Goal: Task Accomplishment & Management: Use online tool/utility

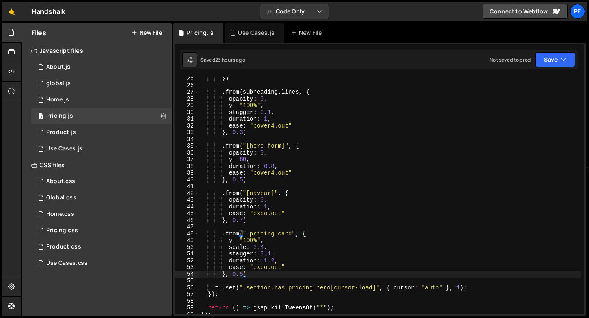
scroll to position [163, 0]
click at [107, 99] on div "0 Home.js 0" at bounding box center [102, 100] width 140 height 16
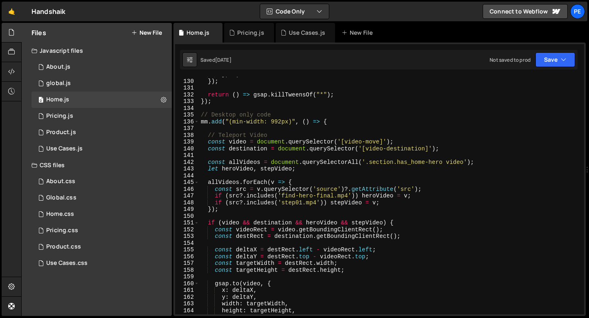
scroll to position [870, 0]
drag, startPoint x: 348, startPoint y: 195, endPoint x: 300, endPoint y: 194, distance: 47.5
click at [300, 194] on div "} , 1 ) }) ; return ( ) => gsap . killTweensOf ( "*" ) ; }) ; // Desktop only c…" at bounding box center [390, 196] width 382 height 251
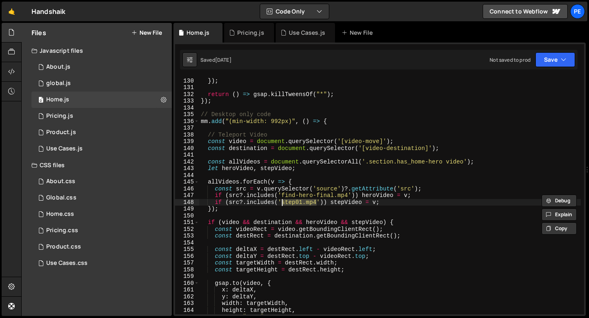
drag, startPoint x: 317, startPoint y: 201, endPoint x: 282, endPoint y: 203, distance: 35.2
click at [282, 203] on div "} , 1 ) }) ; return ( ) => gsap . killTweensOf ( "*" ) ; }) ; // Desktop only c…" at bounding box center [390, 196] width 382 height 251
paste textarea "-final"
drag, startPoint x: 339, startPoint y: 203, endPoint x: 283, endPoint y: 202, distance: 55.7
click at [283, 202] on div "} , 1 ) }) ; return ( ) => gsap . killTweensOf ( "*" ) ; }) ; // Desktop only c…" at bounding box center [390, 196] width 382 height 251
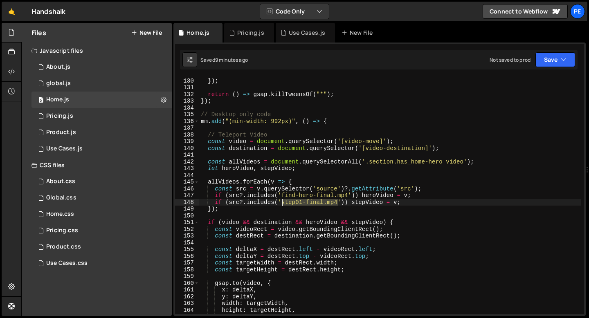
drag, startPoint x: 338, startPoint y: 201, endPoint x: 282, endPoint y: 202, distance: 56.5
click at [282, 202] on div "} , 1 ) }) ; return ( ) => gsap . killTweensOf ( "*" ) ; }) ; // Desktop only c…" at bounding box center [390, 196] width 382 height 251
paste textarea "cropped"
type textarea "if (src?.includes('step01-cropped.mp4')) stepVideo = v;"
click at [299, 36] on div "Use Cases.js" at bounding box center [307, 33] width 36 height 8
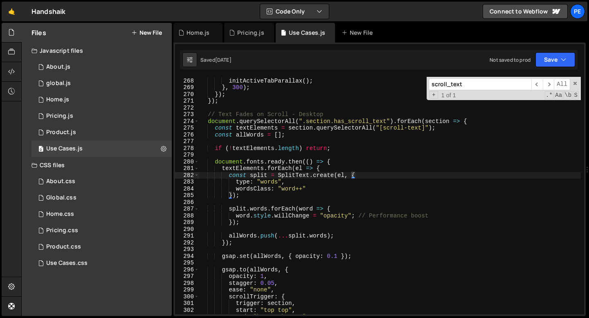
click at [509, 83] on input "scroll_text" at bounding box center [480, 85] width 103 height 12
click at [552, 87] on span "​" at bounding box center [548, 85] width 11 height 12
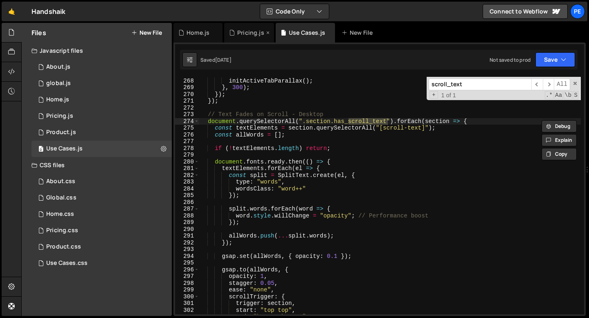
click at [248, 36] on div "Pricing.js" at bounding box center [250, 33] width 27 height 8
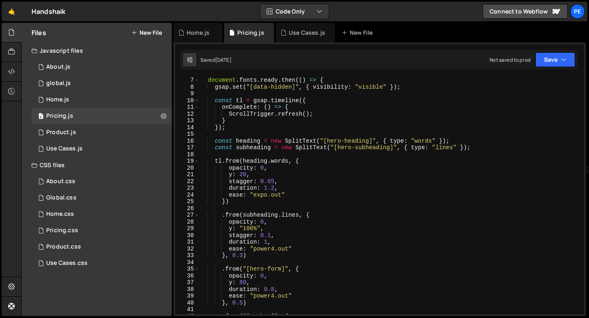
scroll to position [41, 0]
click at [243, 256] on div "document . fonts . ready . then (( ) => { gsap . set ( "[data-hidden]" , { visi…" at bounding box center [390, 202] width 382 height 251
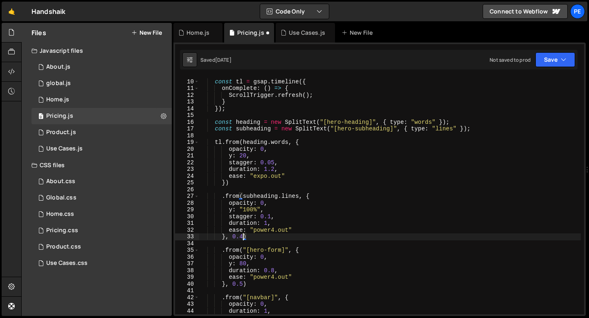
scroll to position [59, 0]
click at [243, 282] on div "const tl = gsap . timeline ({ onComplete : ( ) => { ScrollTrigger . refresh ( )…" at bounding box center [390, 197] width 382 height 251
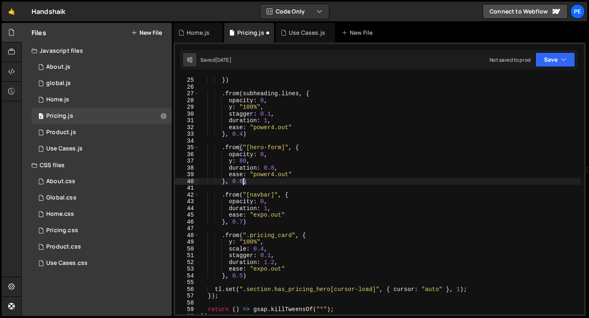
scroll to position [164, 0]
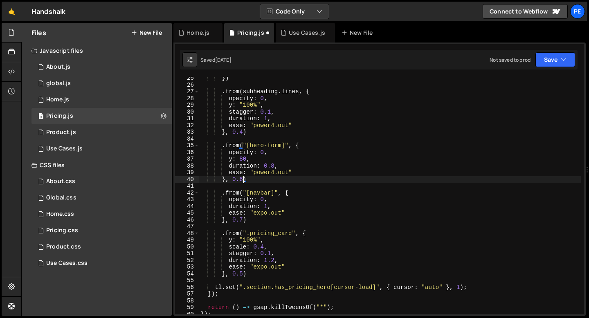
click at [243, 272] on div "}) . from ( subheading . lines , { opacity : 0 , y : "100%" , stagger : 0.1 , d…" at bounding box center [390, 200] width 382 height 251
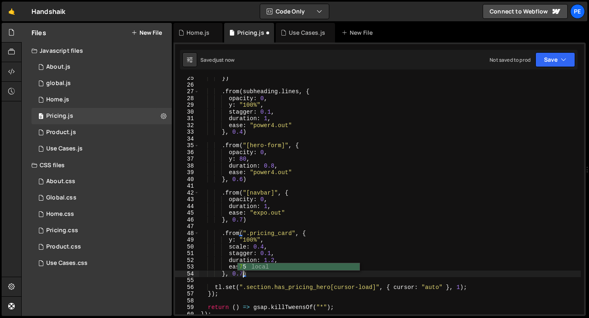
scroll to position [0, 2]
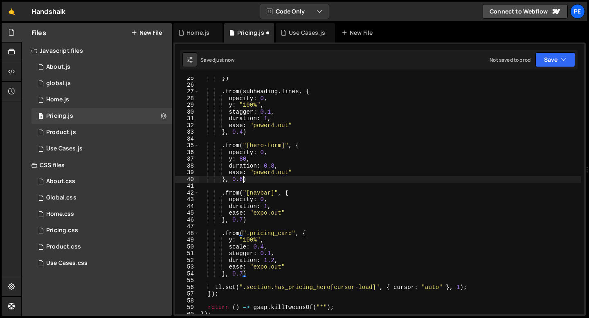
click at [243, 178] on div "}) . from ( subheading . lines , { opacity : 0 , y : "100%" , stagger : 0.1 , d…" at bounding box center [390, 200] width 382 height 251
type textarea "}, 0.7)"
click at [185, 36] on div "Home.js" at bounding box center [195, 33] width 34 height 8
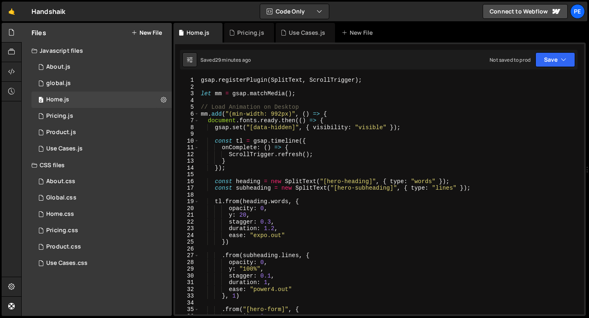
scroll to position [0, 0]
click at [341, 181] on div "gsap . registerPlugin ( SplitText , ScrollTrigger ) ; let mm = gsap . matchMedi…" at bounding box center [390, 202] width 382 height 251
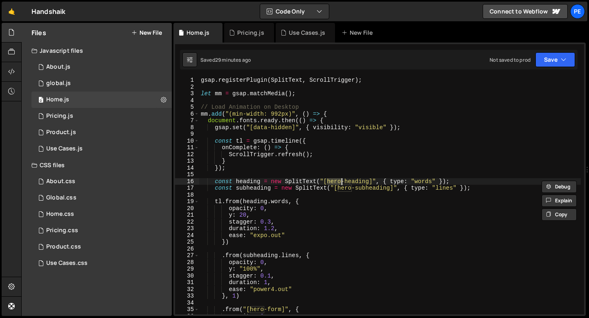
click at [341, 181] on div "gsap . registerPlugin ( SplitText , ScrollTrigger ) ; let mm = gsap . matchMedi…" at bounding box center [390, 202] width 382 height 251
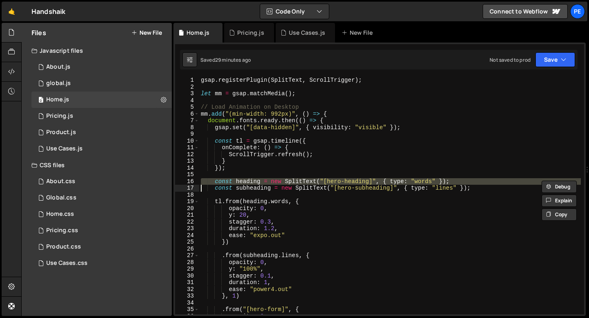
click at [340, 187] on div "gsap . registerPlugin ( SplitText , ScrollTrigger ) ; let mm = gsap . matchMedi…" at bounding box center [390, 202] width 382 height 251
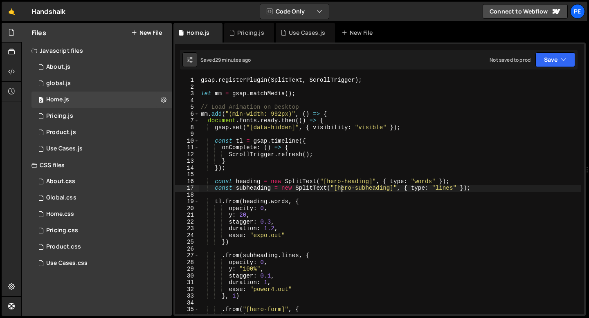
click at [340, 187] on div "gsap . registerPlugin ( SplitText , ScrollTrigger ) ; let mm = gsap . matchMedi…" at bounding box center [390, 202] width 382 height 251
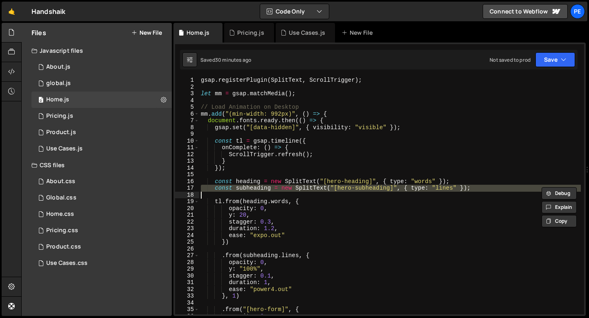
paste textarea "});"
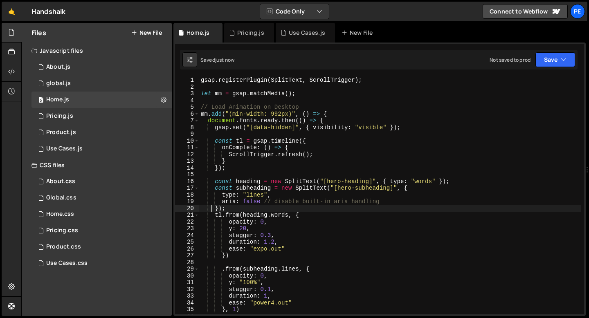
click at [253, 201] on div "gsap . registerPlugin ( SplitText , ScrollTrigger ) ; let mm = gsap . matchMedi…" at bounding box center [390, 202] width 382 height 251
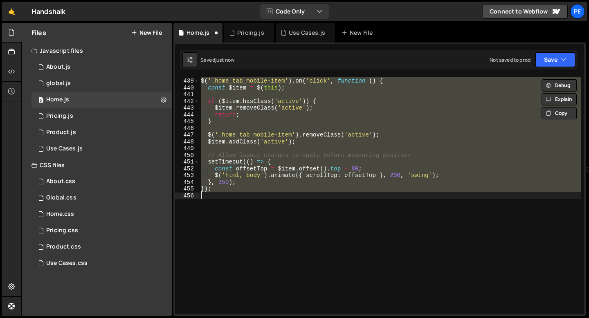
scroll to position [2, 0]
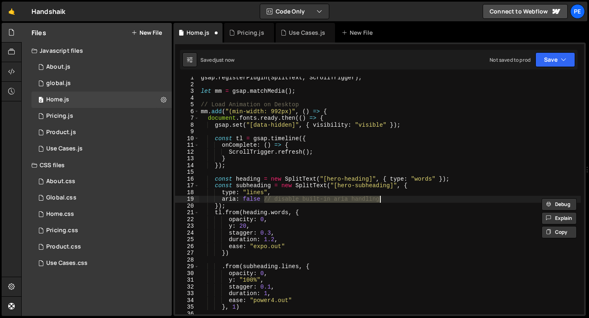
drag, startPoint x: 264, startPoint y: 198, endPoint x: 384, endPoint y: 199, distance: 119.9
click at [384, 199] on div "gsap . registerPlugin ( SplitText , ScrollTrigger ) ; let mm = gsap . matchMedi…" at bounding box center [390, 199] width 382 height 251
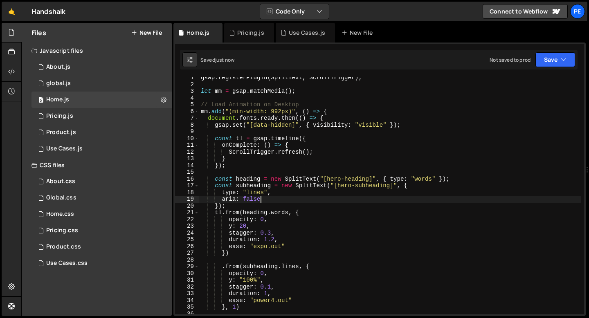
click at [250, 204] on div "gsap . registerPlugin ( SplitText , ScrollTrigger ) ; let mm = gsap . matchMedi…" at bounding box center [390, 199] width 382 height 251
type textarea "});"
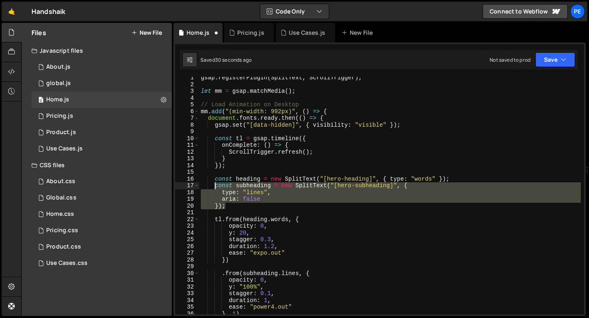
drag, startPoint x: 227, startPoint y: 206, endPoint x: 215, endPoint y: 187, distance: 22.2
click at [215, 187] on div "gsap . registerPlugin ( SplitText , ScrollTrigger ) ; let mm = gsap . matchMedi…" at bounding box center [390, 199] width 382 height 251
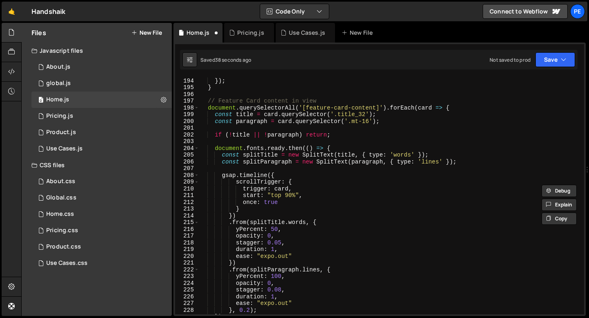
scroll to position [1302, 0]
click at [432, 156] on div "} }) ; } // Feature Card content in view document . querySelectorAll ( '[featur…" at bounding box center [390, 196] width 382 height 251
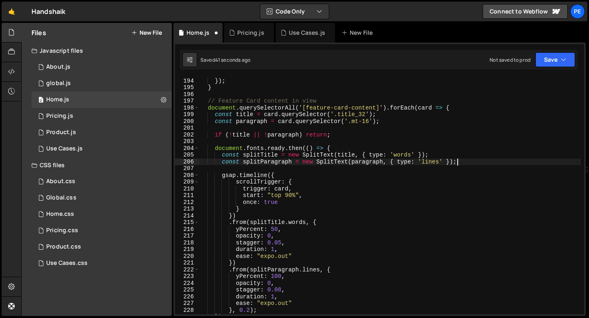
click at [457, 162] on div "} }) ; } // Feature Card content in view document . querySelectorAll ( '[featur…" at bounding box center [390, 196] width 382 height 251
type textarea "const splitParagraph = new SplitText(paragraph, { type: 'lines' });"
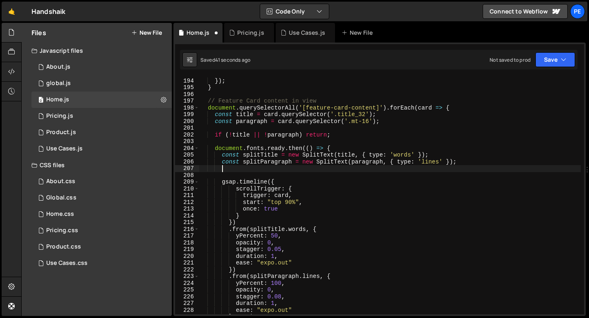
scroll to position [0, 1]
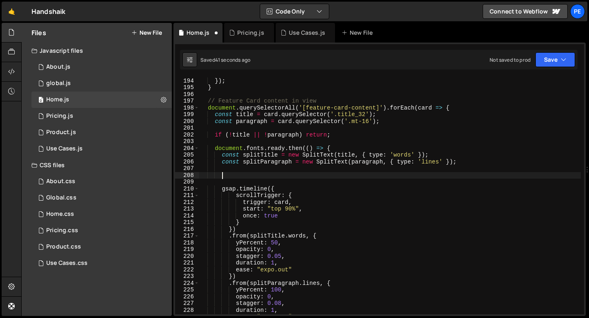
paste textarea "});"
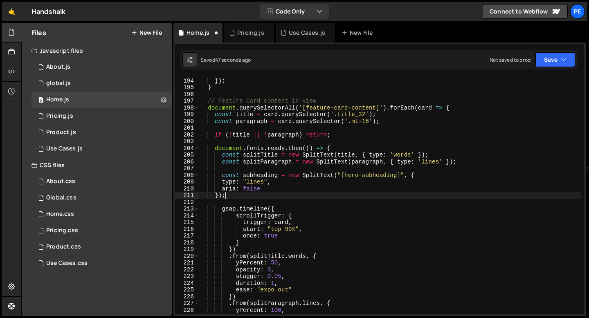
click at [398, 162] on div "} }) ; } // Feature Card content in view document . querySelectorAll ( '[featur…" at bounding box center [390, 196] width 382 height 251
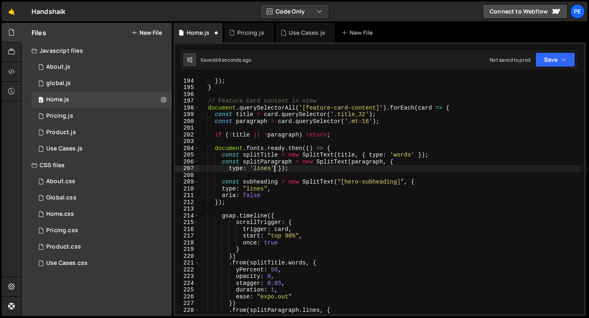
click at [275, 169] on div "} }) ; } // Feature Card content in view document . querySelectorAll ( '[featur…" at bounding box center [390, 196] width 382 height 251
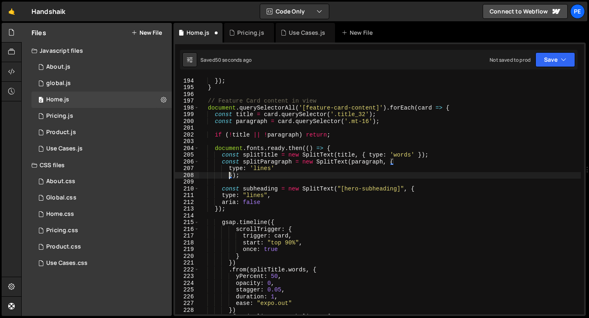
click at [275, 169] on div "} }) ; } // Feature Card content in view document . querySelectorAll ( '[featur…" at bounding box center [390, 196] width 382 height 251
type textarea "type: 'lines'"
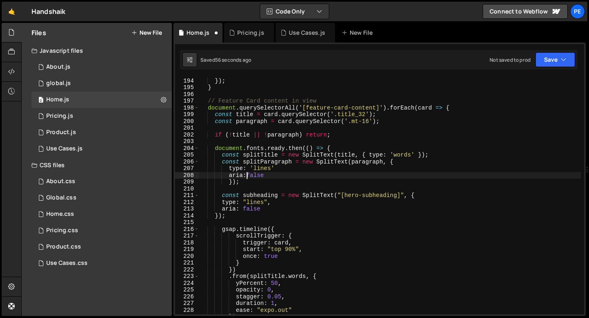
scroll to position [0, 4]
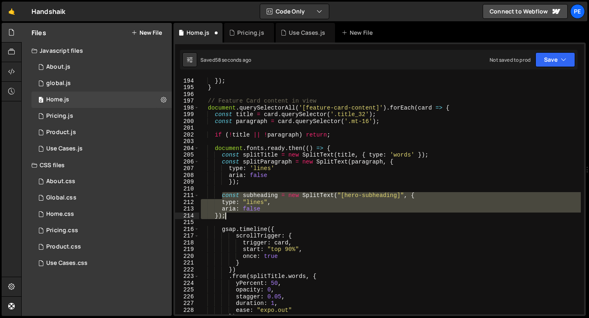
drag, startPoint x: 221, startPoint y: 194, endPoint x: 235, endPoint y: 218, distance: 27.9
click at [235, 219] on div "} }) ; } // Feature Card content in view document . querySelectorAll ( '[featur…" at bounding box center [390, 196] width 382 height 251
type textarea "});"
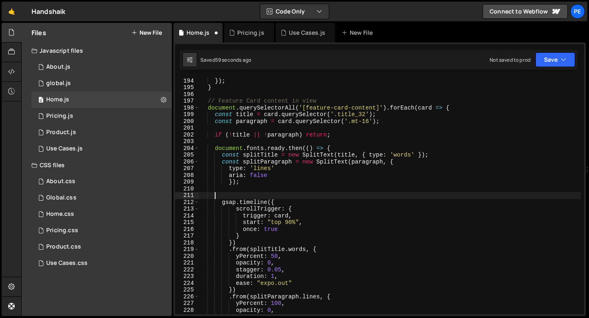
scroll to position [0, 0]
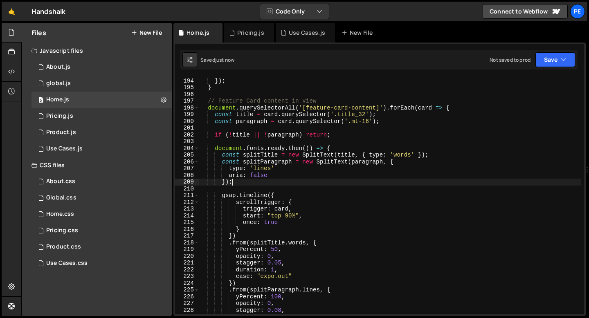
click at [239, 185] on div "} }) ; } // Feature Card content in view document . querySelectorAll ( '[featur…" at bounding box center [390, 196] width 382 height 251
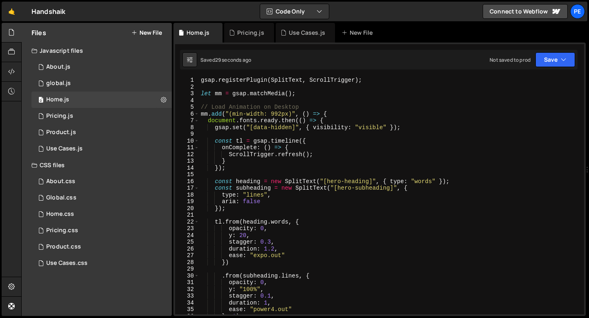
click at [257, 204] on div "gsap . registerPlugin ( SplitText , ScrollTrigger ) ; let mm = gsap . matchMedi…" at bounding box center [390, 202] width 382 height 251
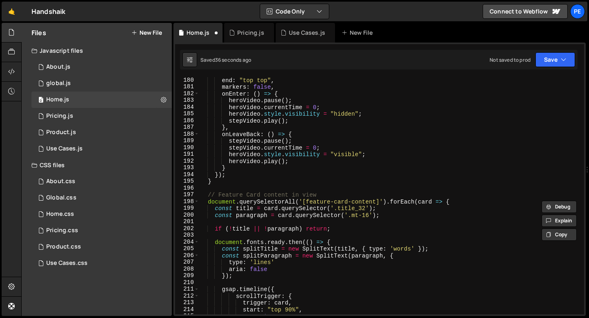
scroll to position [1316, 0]
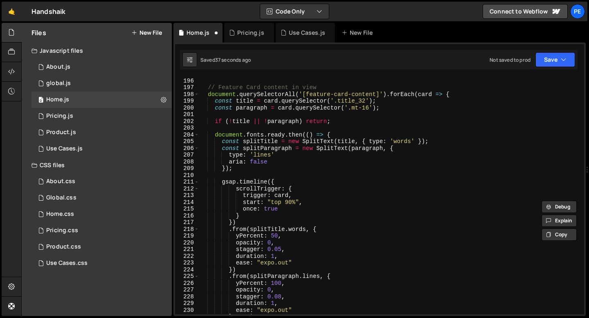
click at [273, 162] on div "} // Feature Card content in view document . querySelectorAll ( '[feature-card-…" at bounding box center [390, 196] width 382 height 251
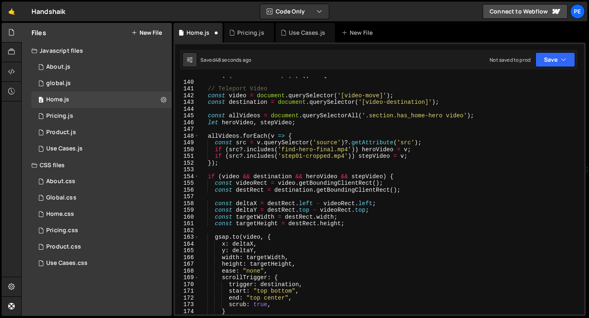
scroll to position [937, 0]
click at [282, 163] on div "mm . add ( "(min-width: 992px)" , ( ) => { // Teleport Video const video = docu…" at bounding box center [390, 197] width 382 height 251
type textarea "});"
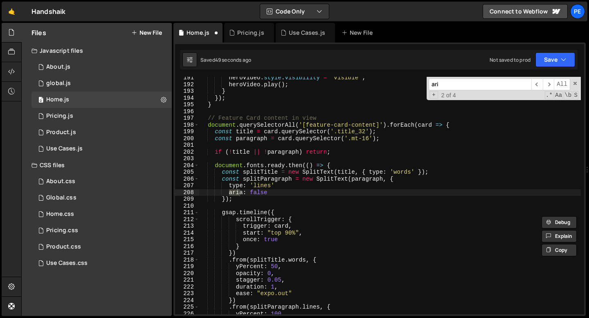
scroll to position [1285, 0]
type input "aria"
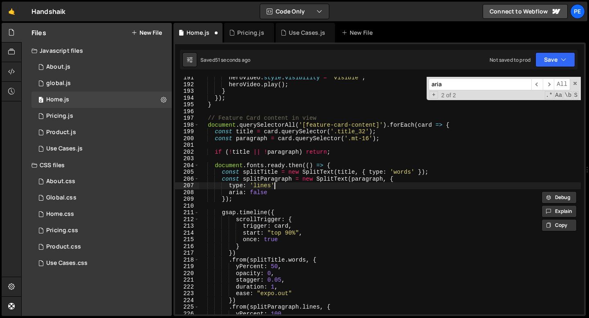
click at [275, 186] on div "heroVideo . style . visibility = "visible" ; heroVideo . play ( ) ; } }) ; } //…" at bounding box center [390, 199] width 382 height 251
click at [270, 195] on div "heroVideo . style . visibility = "visible" ; heroVideo . play ( ) ; } }) ; } //…" at bounding box center [390, 199] width 382 height 251
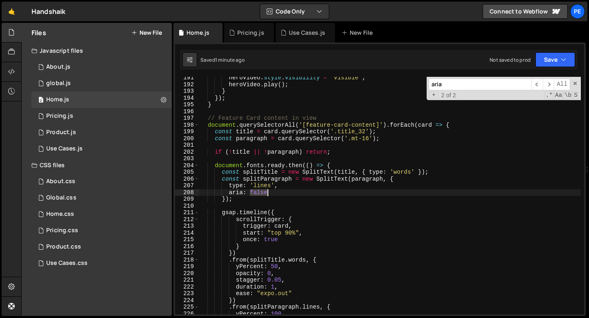
click at [270, 194] on div "heroVideo . style . visibility = "visible" ; heroVideo . play ( ) ; } }) ; } //…" at bounding box center [390, 199] width 382 height 251
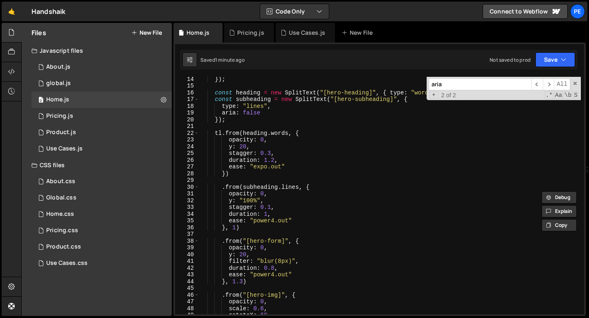
scroll to position [0, 0]
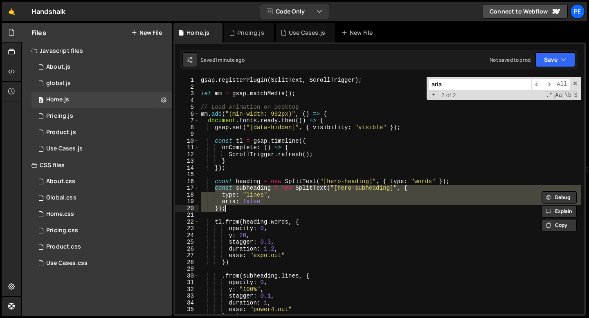
drag, startPoint x: 216, startPoint y: 190, endPoint x: 228, endPoint y: 208, distance: 21.6
click at [228, 208] on div "gsap . registerPlugin ( SplitText , ScrollTrigger ) ; let mm = gsap . matchMedi…" at bounding box center [390, 202] width 382 height 251
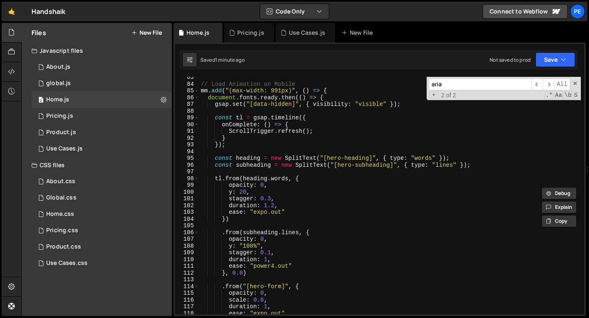
scroll to position [556, 0]
click at [246, 165] on div "// Load Animation on Mobile mm . add ( "(max-width: 991px)" , ( ) => { document…" at bounding box center [390, 199] width 382 height 251
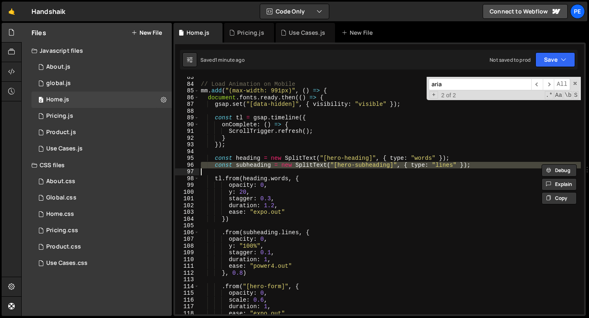
click at [246, 165] on div "// Load Animation on Mobile mm . add ( "(max-width: 991px)" , ( ) => { document…" at bounding box center [390, 199] width 382 height 251
paste textarea "});"
type textarea "});"
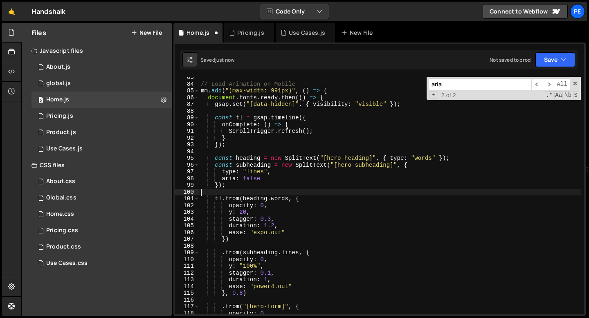
scroll to position [0, 0]
